Goal: Task Accomplishment & Management: Complete application form

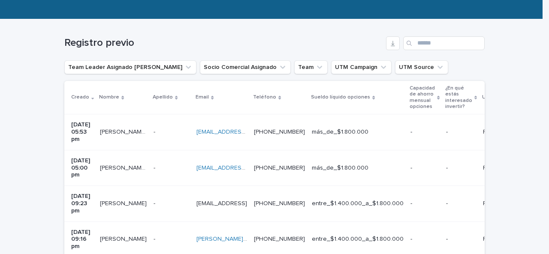
scroll to position [129, 0]
